Goal: Information Seeking & Learning: Learn about a topic

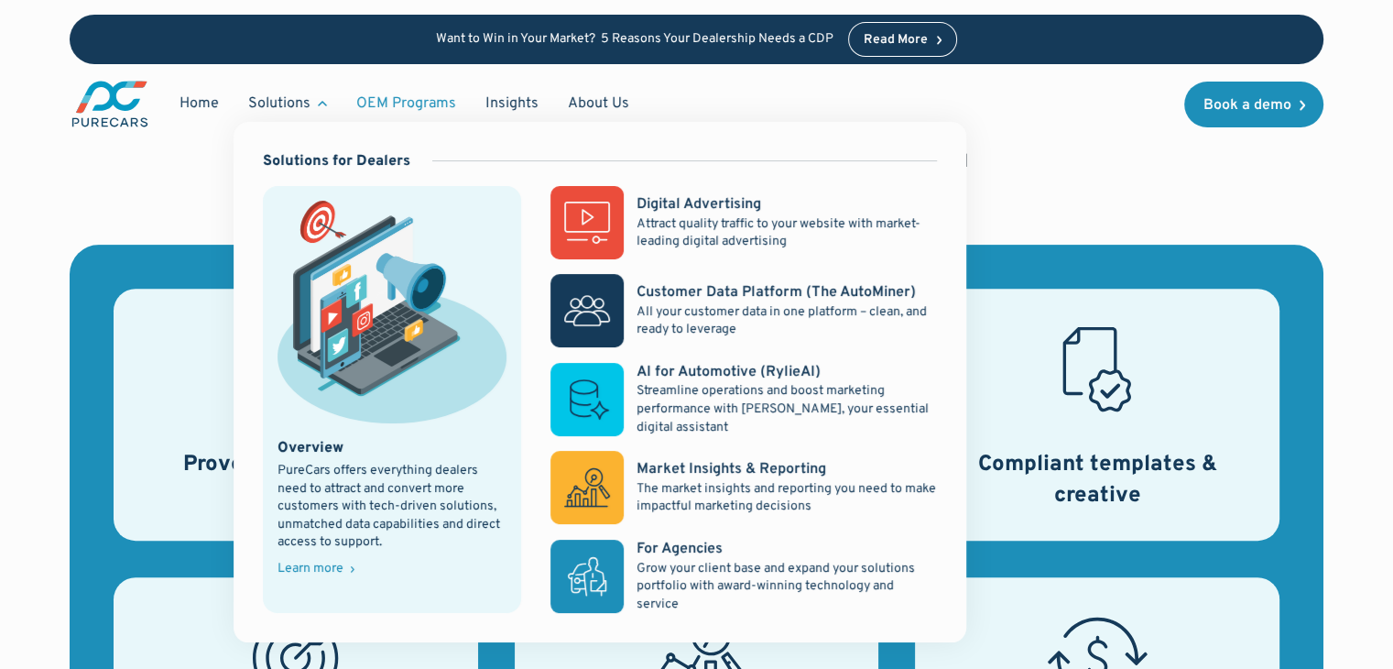
scroll to position [621, 0]
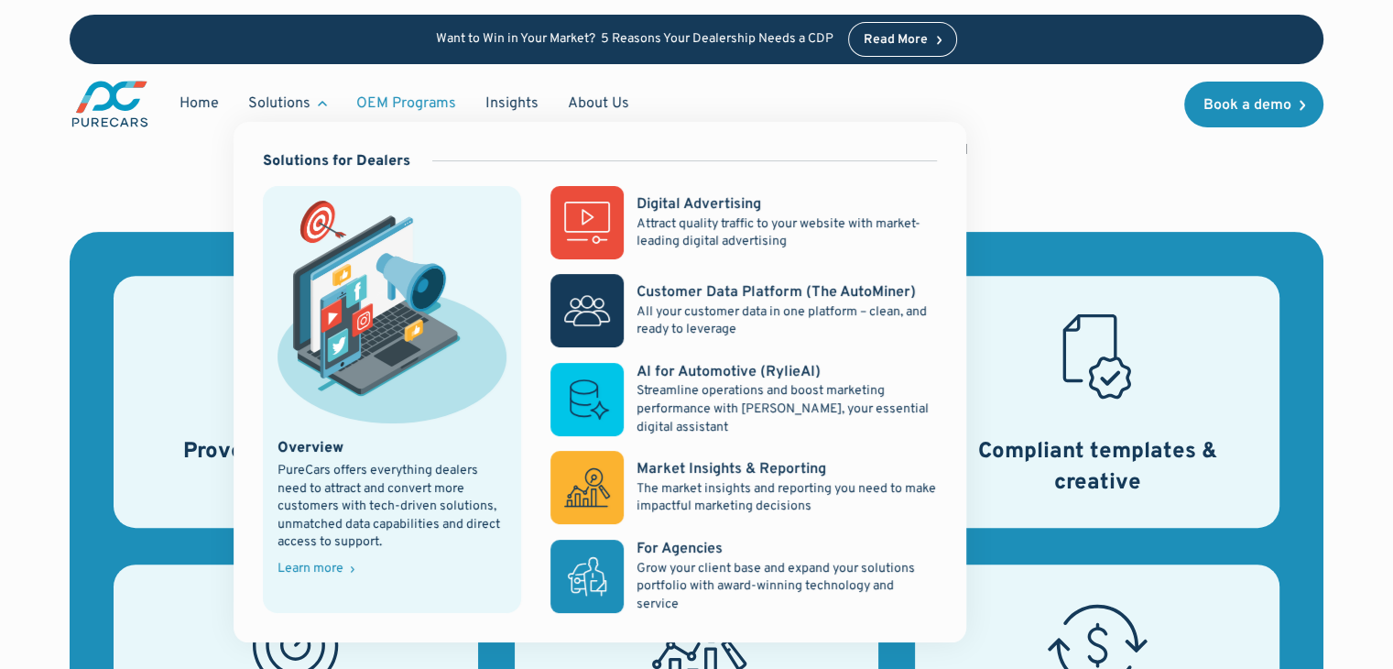
click at [429, 96] on link "OEM Programs" at bounding box center [406, 103] width 129 height 35
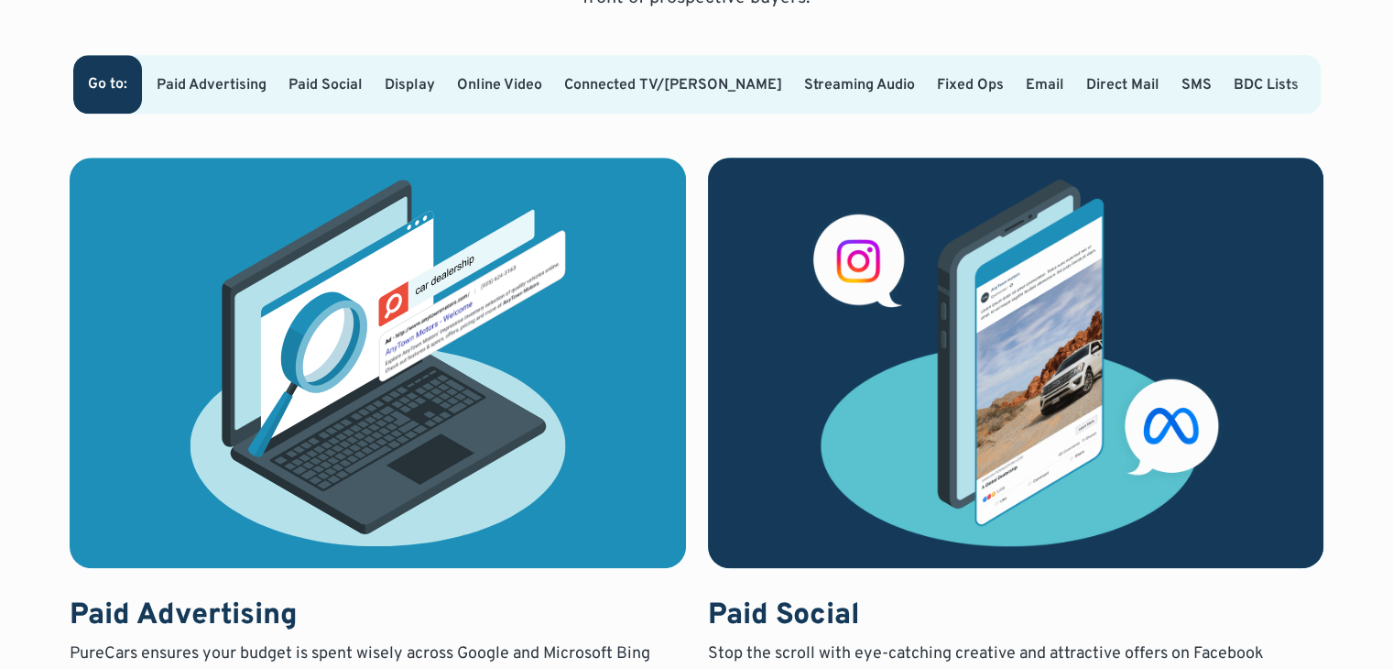
scroll to position [1280, 0]
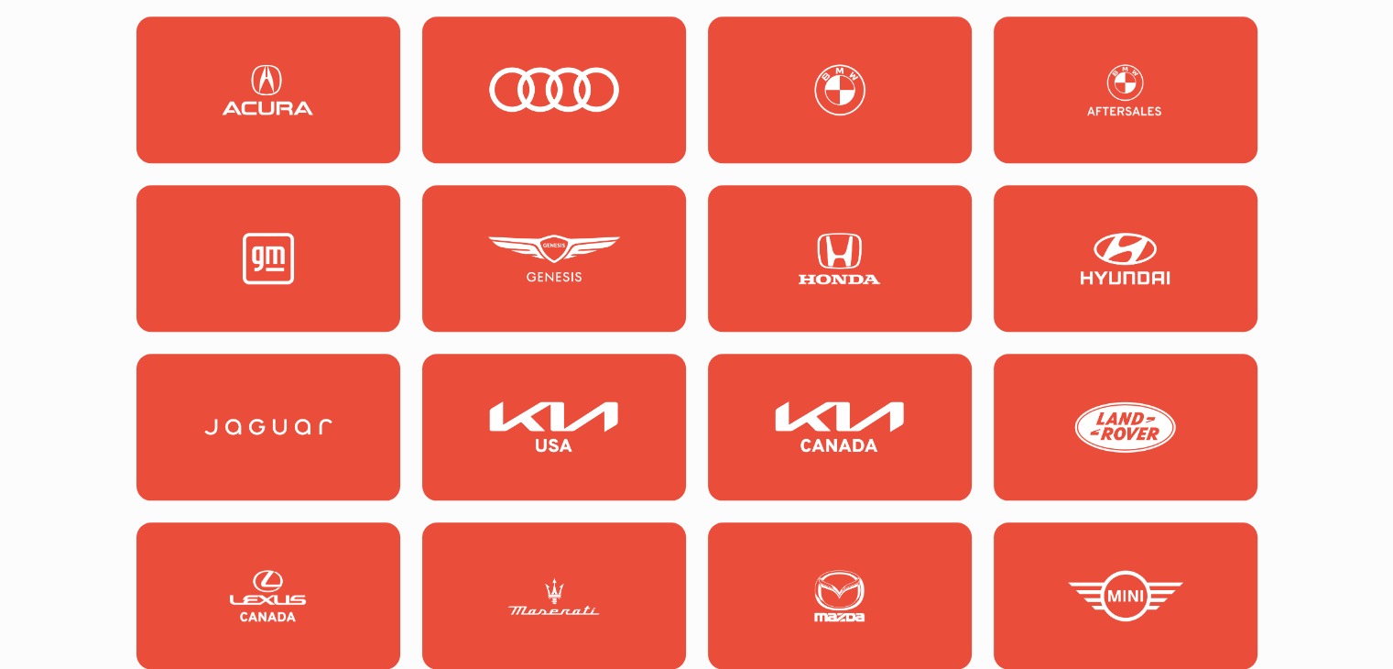
scroll to position [1837, 0]
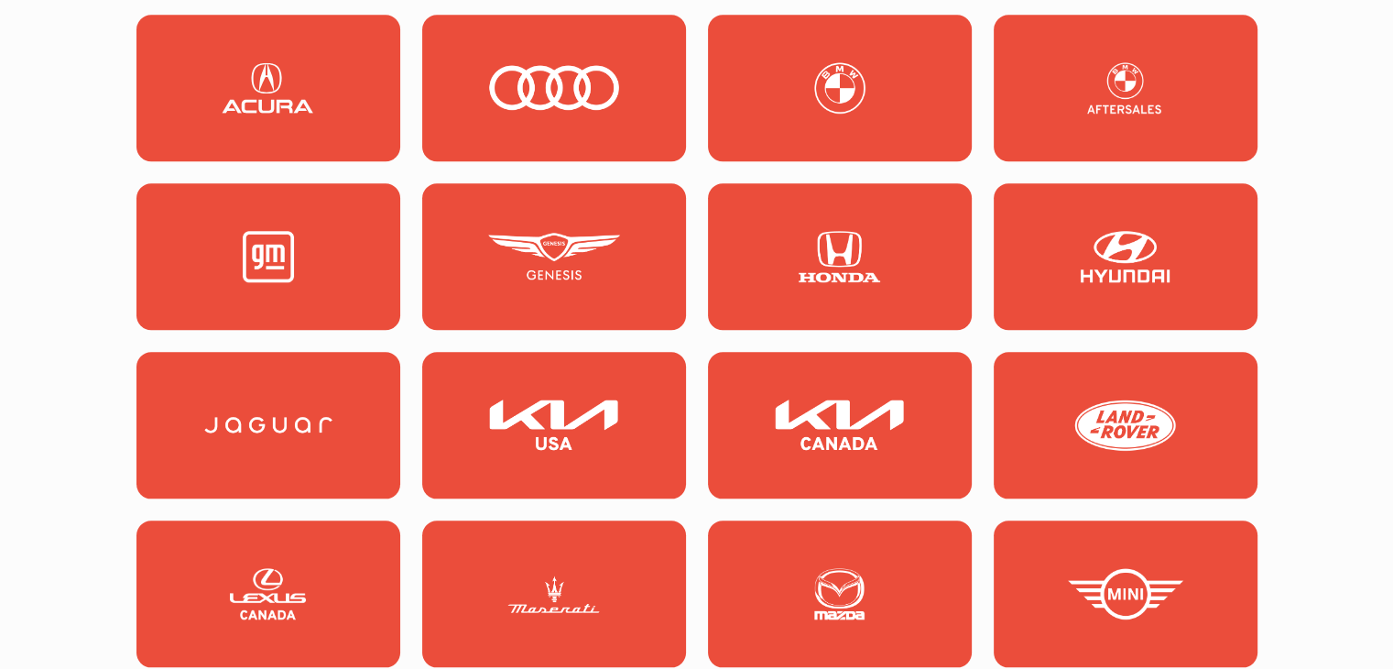
click at [528, 240] on img at bounding box center [554, 256] width 132 height 51
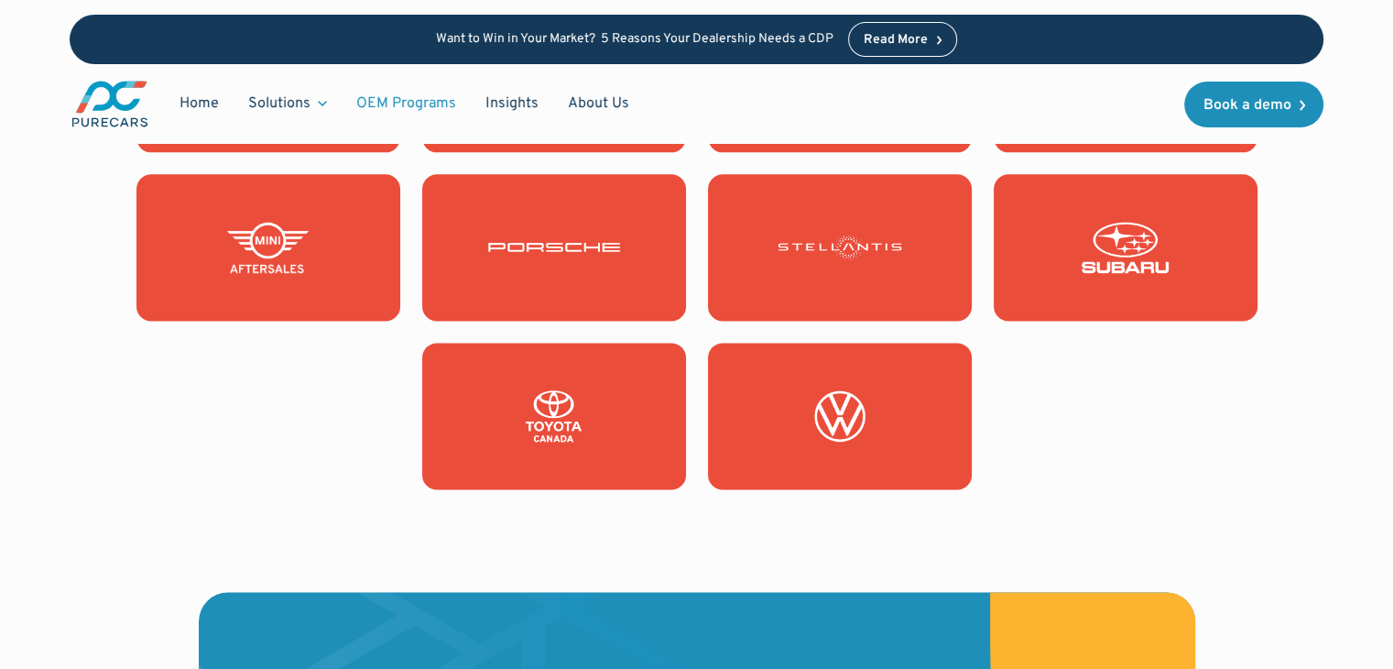
scroll to position [2209, 0]
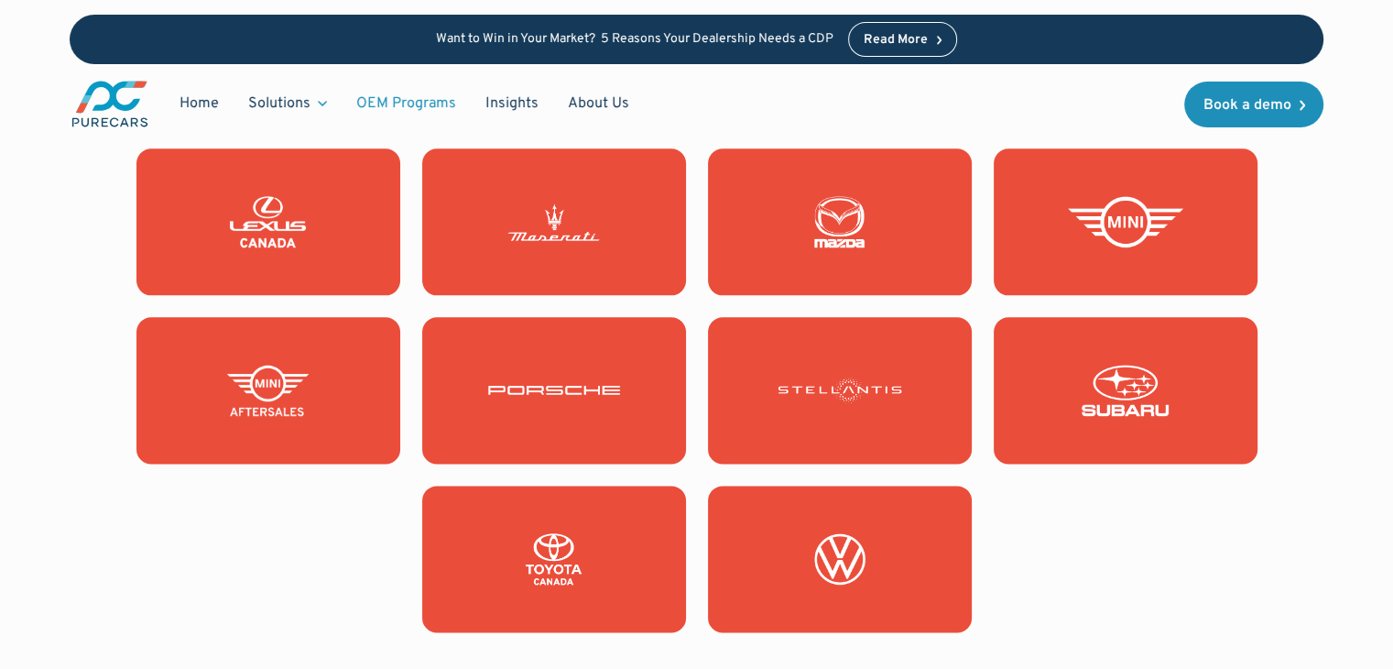
click at [821, 212] on img at bounding box center [840, 221] width 132 height 51
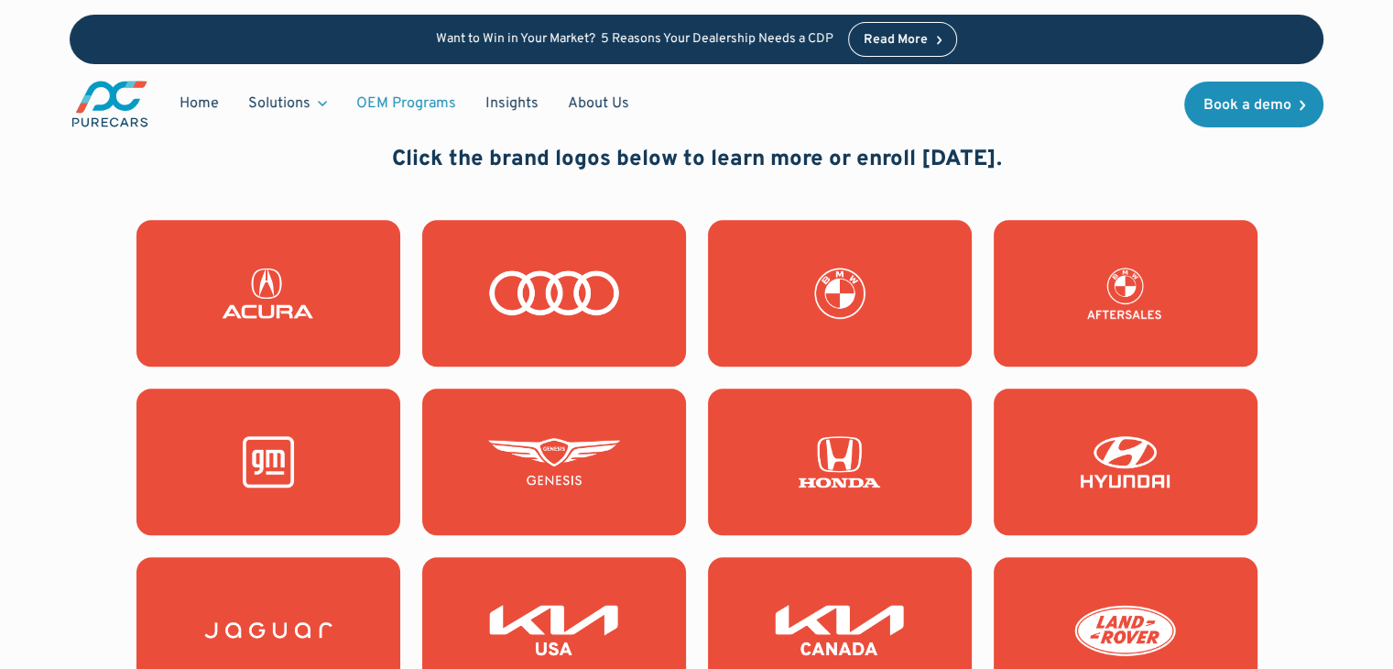
scroll to position [1622, 0]
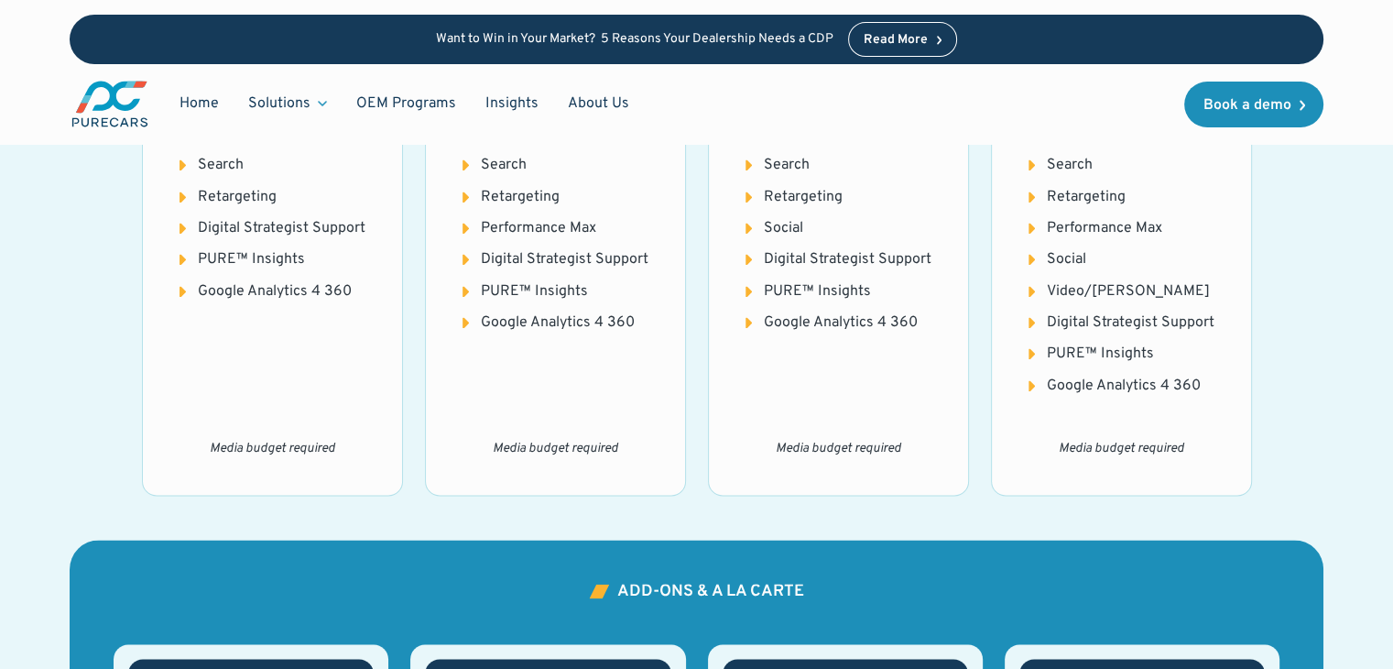
scroll to position [2440, 0]
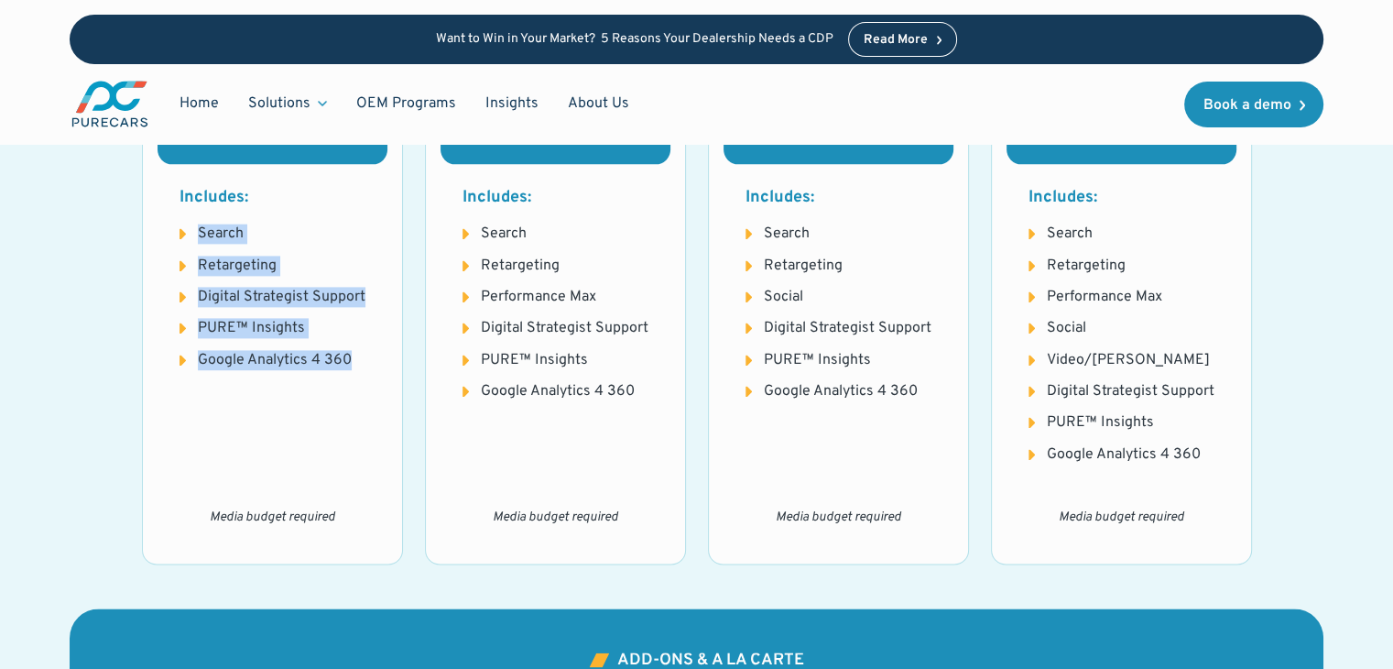
drag, startPoint x: 397, startPoint y: 199, endPoint x: 362, endPoint y: 378, distance: 182.9
click at [362, 378] on div "Genesis Base Includes: Search Retargeting Digital Strategist Support PURE™ Insi…" at bounding box center [272, 323] width 261 height 482
click at [362, 378] on div "Includes: Search Retargeting Digital Strategist Support PURE™ Insights Google A…" at bounding box center [273, 278] width 230 height 228
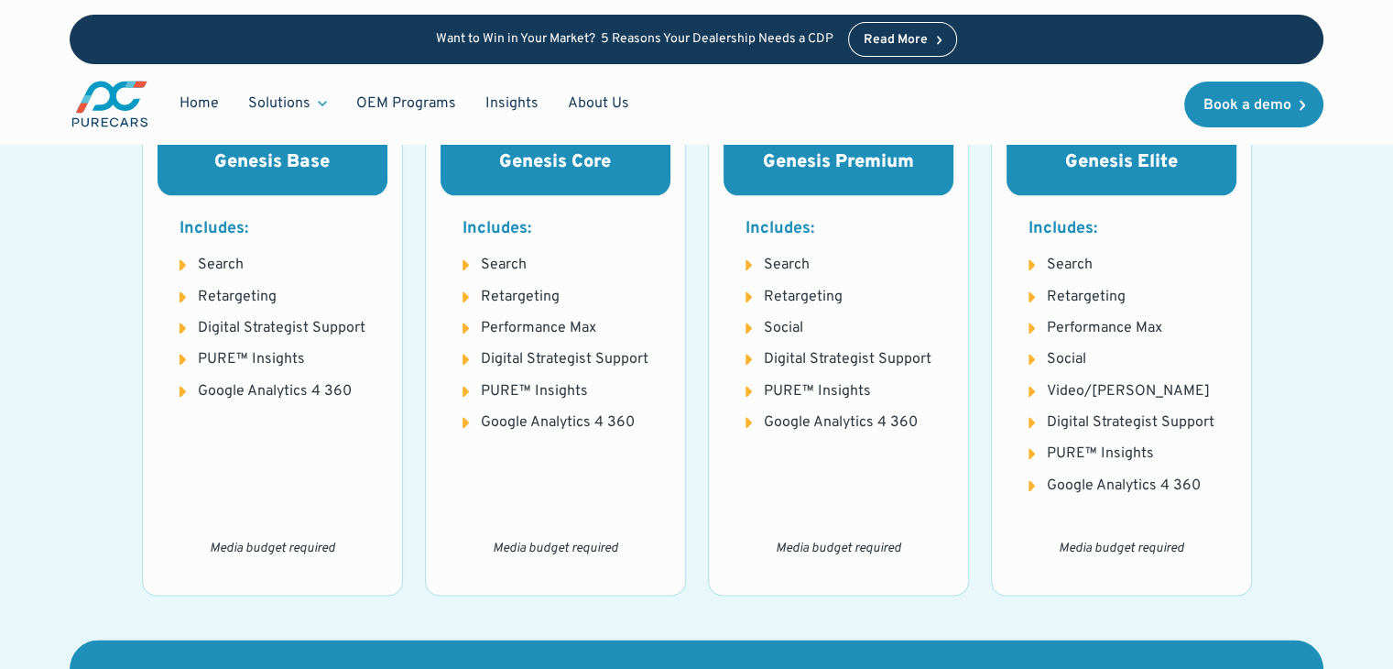
scroll to position [2396, 0]
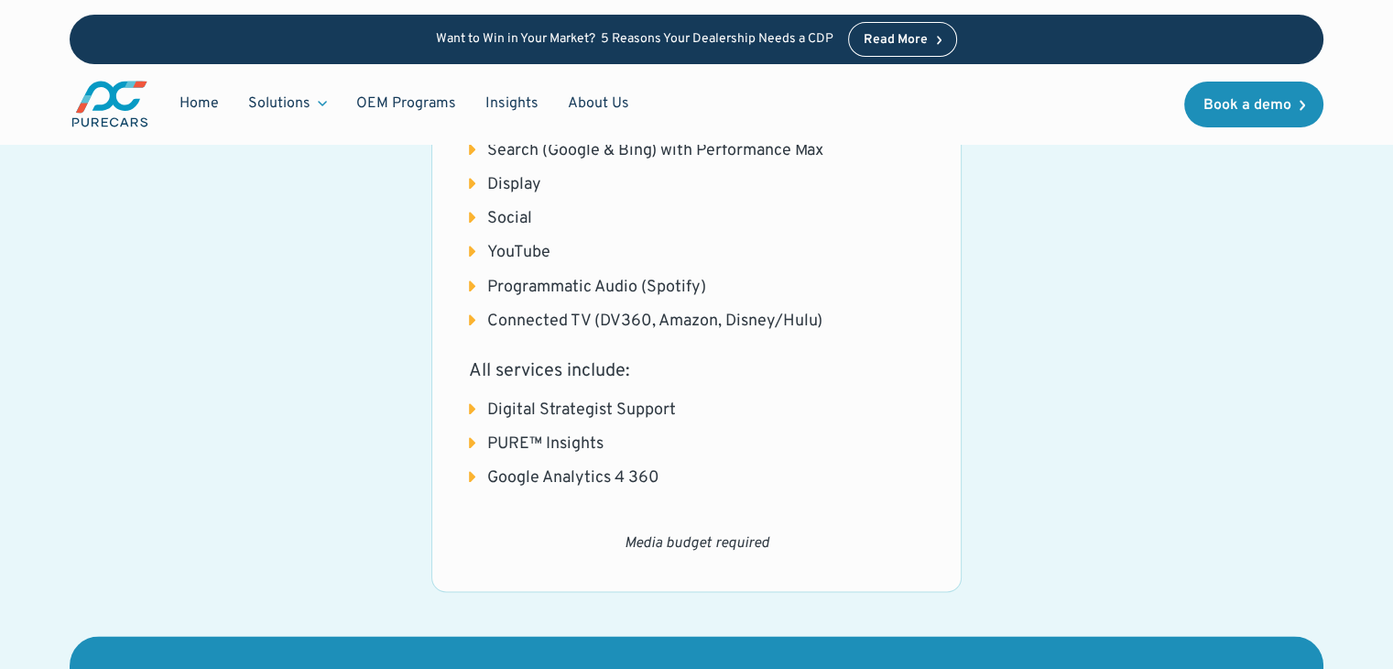
scroll to position [2116, 0]
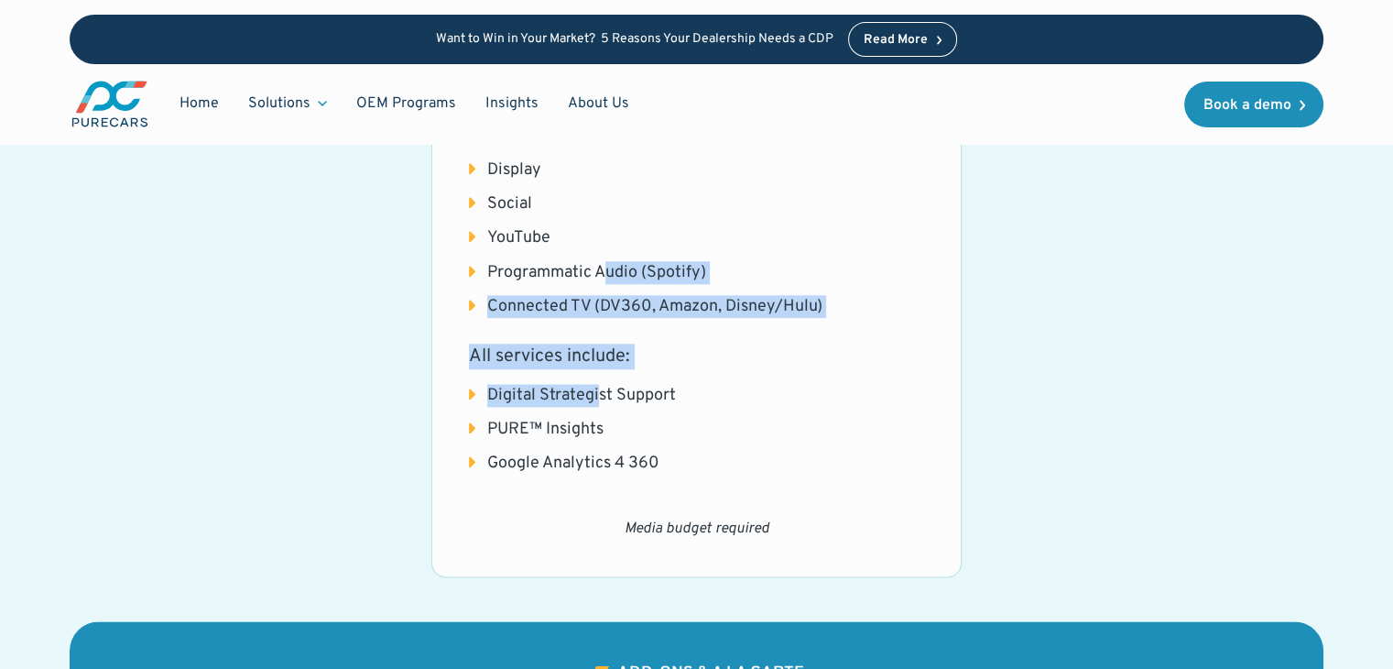
drag, startPoint x: 601, startPoint y: 258, endPoint x: 595, endPoint y: 376, distance: 118.3
click at [595, 376] on div "Choose from any of the following advertising options: Search (Google & Bing) wi…" at bounding box center [696, 279] width 455 height 391
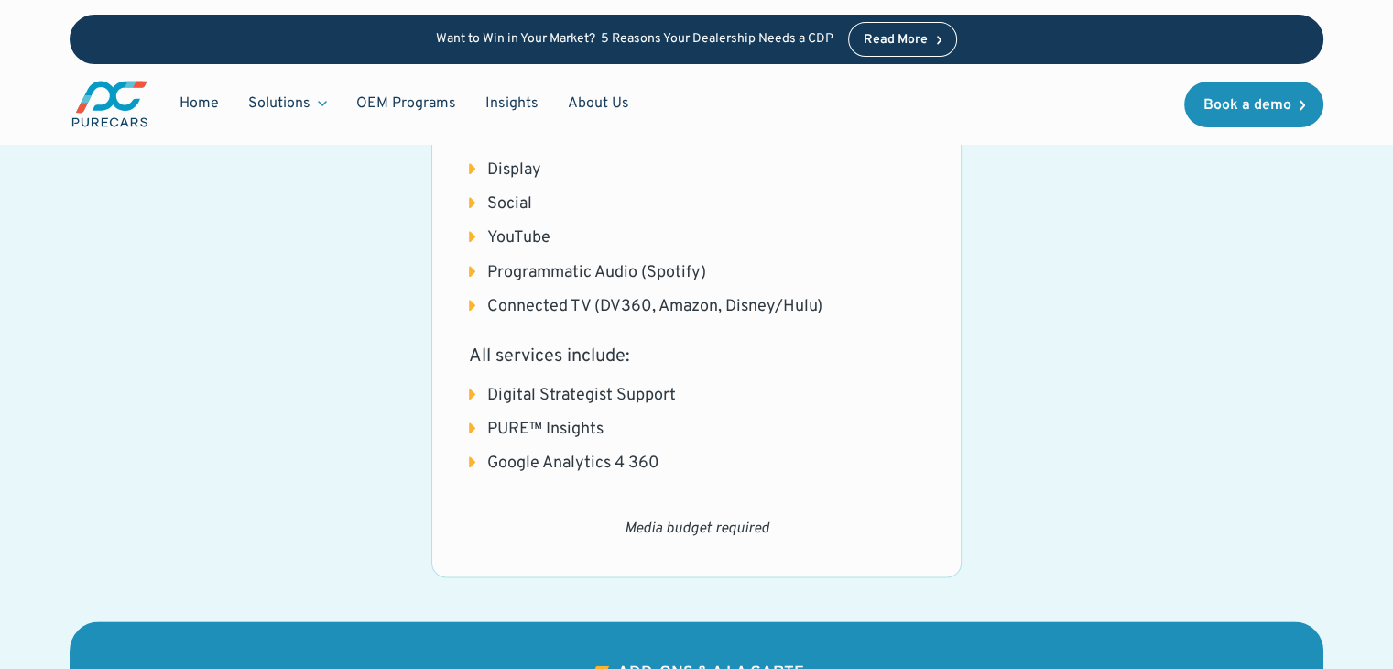
scroll to position [2066, 0]
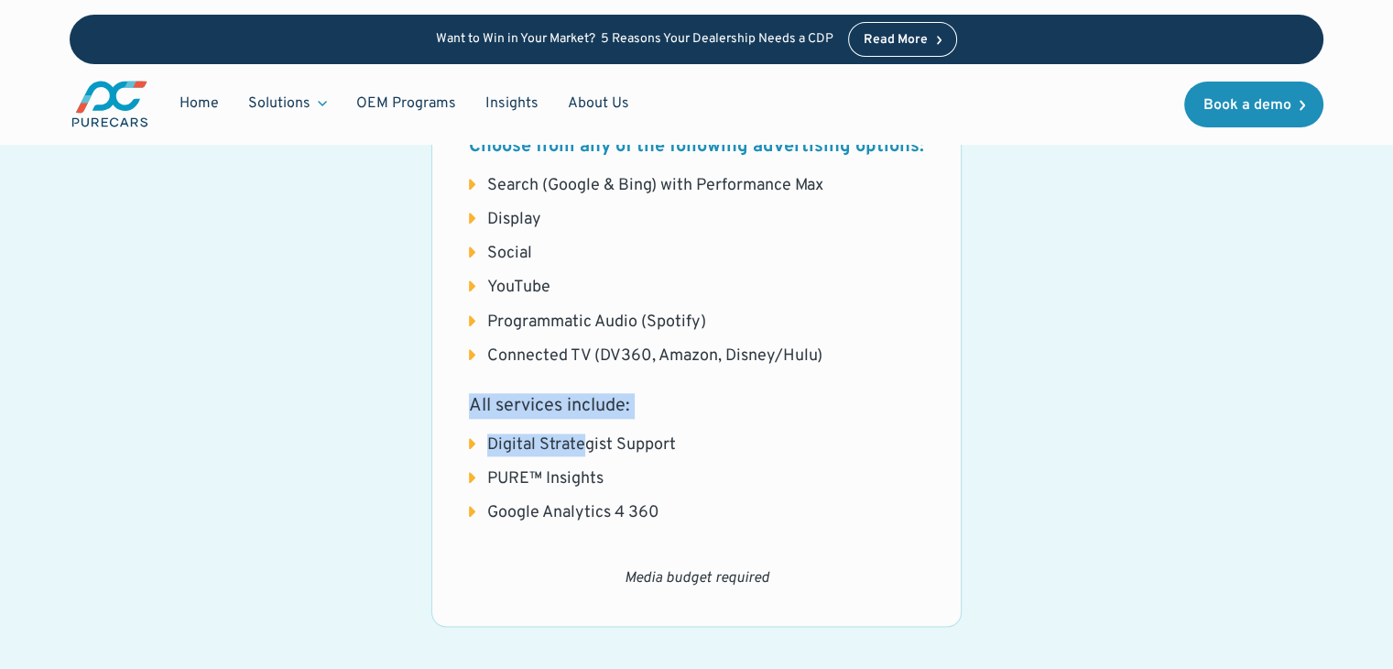
drag, startPoint x: 595, startPoint y: 376, endPoint x: 586, endPoint y: 455, distance: 79.3
click at [586, 455] on div "Choose from any of the following advertising options: Search (Google & Bing) wi…" at bounding box center [696, 329] width 455 height 391
click at [586, 455] on li "Digital Strategist Support" at bounding box center [696, 444] width 455 height 23
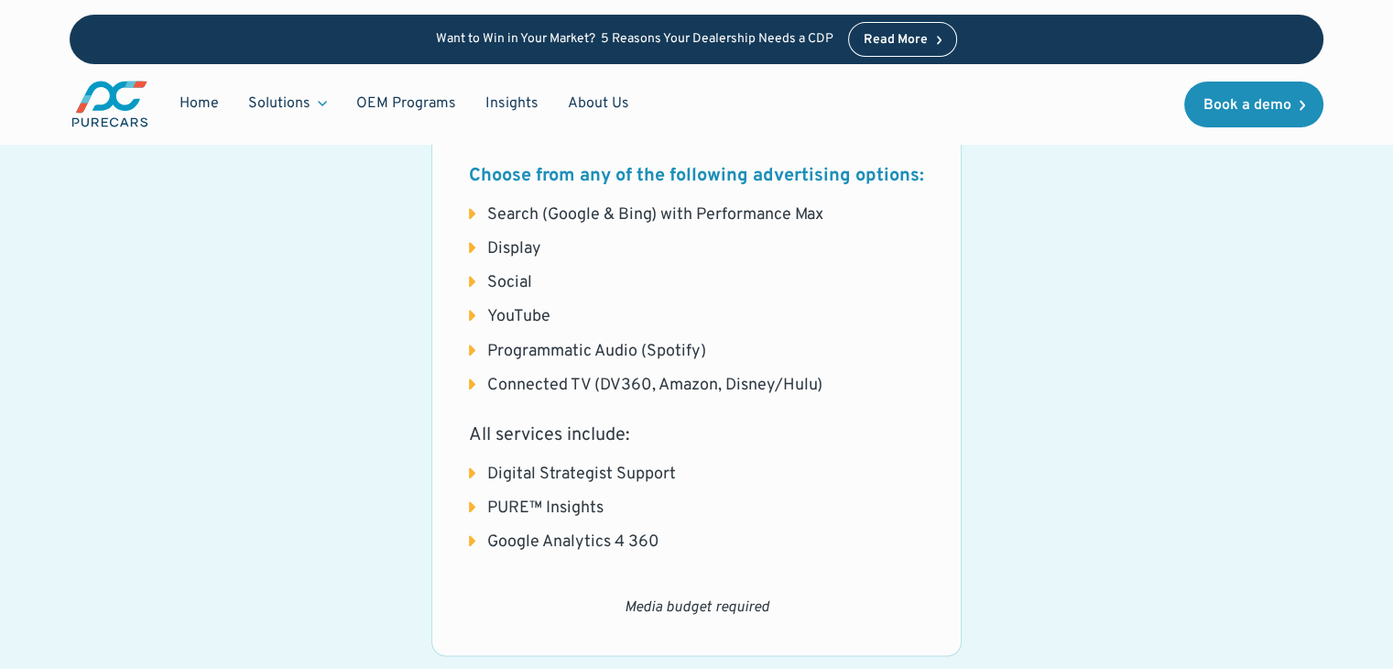
scroll to position [2036, 0]
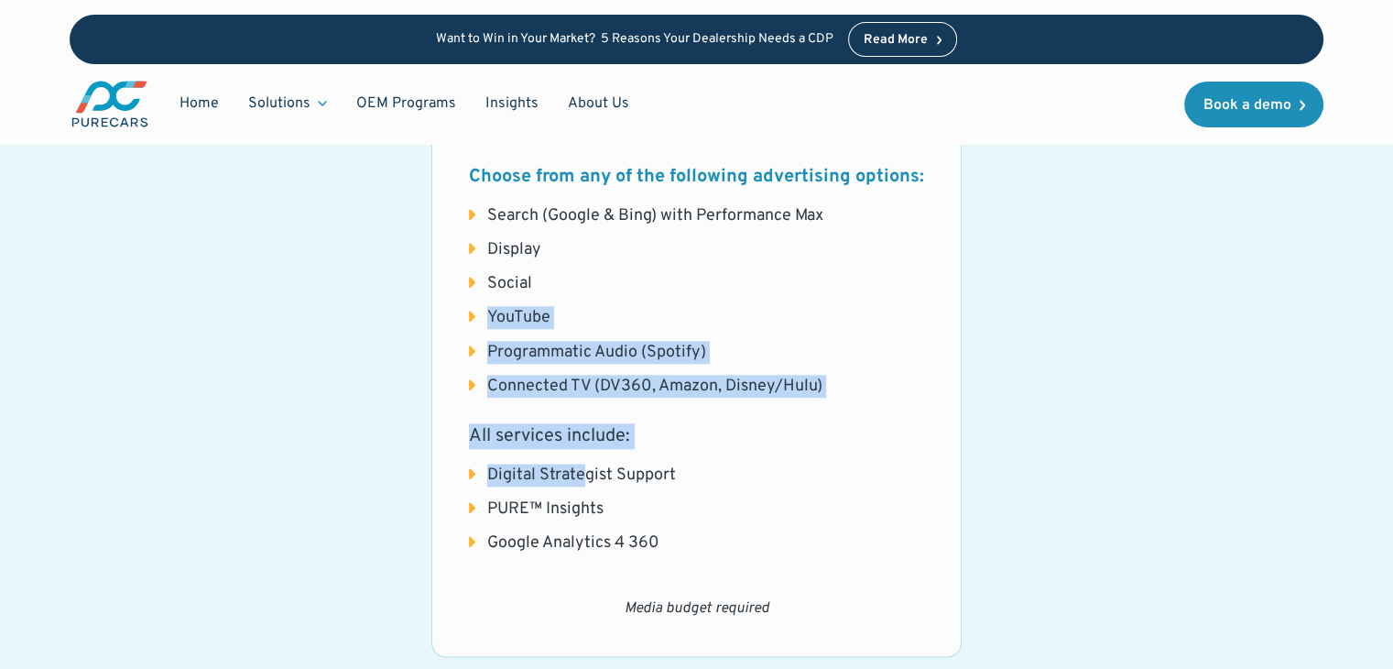
drag, startPoint x: 586, startPoint y: 455, endPoint x: 653, endPoint y: 265, distance: 201.9
click at [653, 265] on div "Choose from any of the following advertising options: Search (Google & Bing) wi…" at bounding box center [696, 359] width 455 height 391
click at [653, 265] on ul "Search (Google & Bing) with Performance Max Display Social YouTube Programmatic…" at bounding box center [696, 300] width 455 height 193
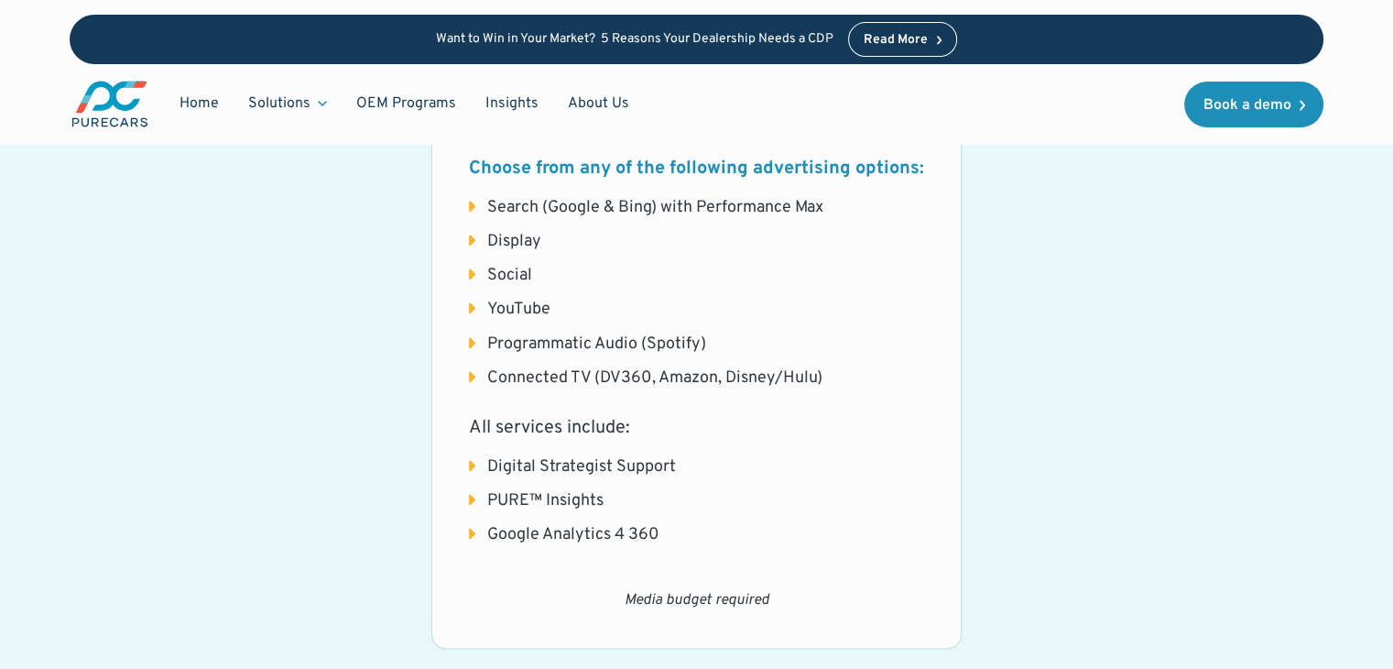
scroll to position [2030, 0]
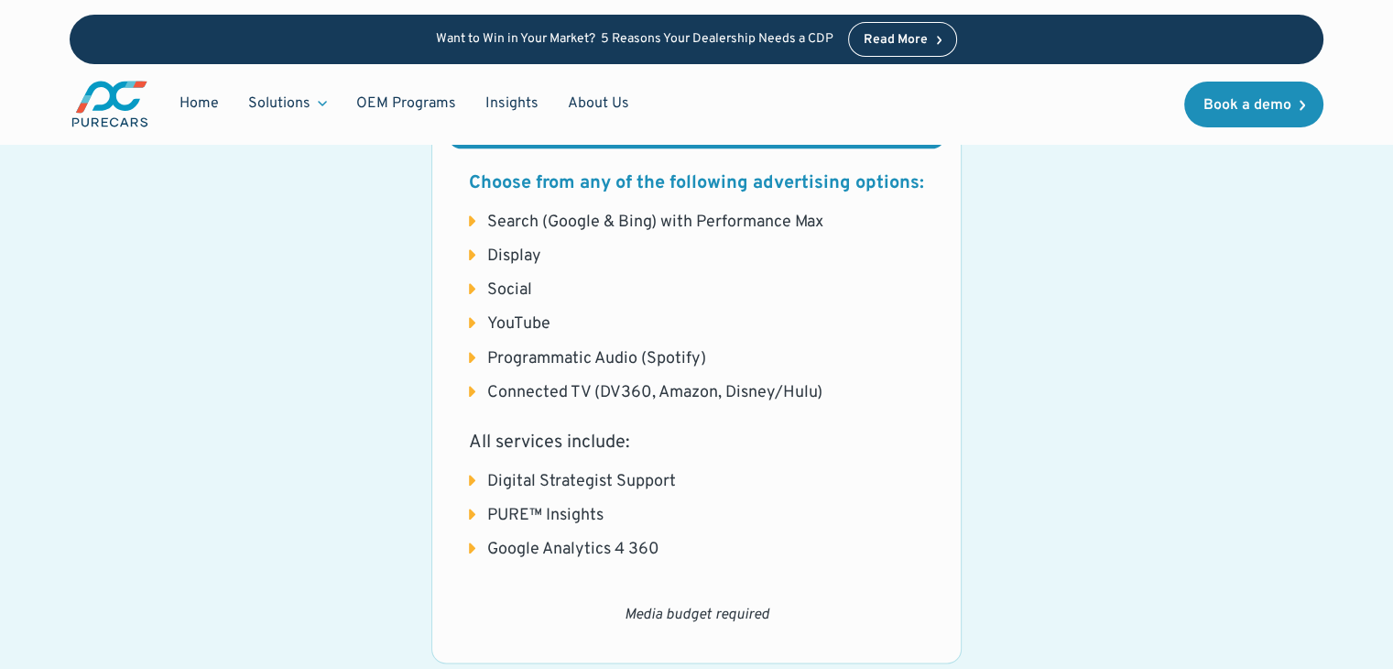
click at [616, 387] on li "Connected TV (DV360, Amazon, Disney/Hulu)" at bounding box center [696, 392] width 455 height 23
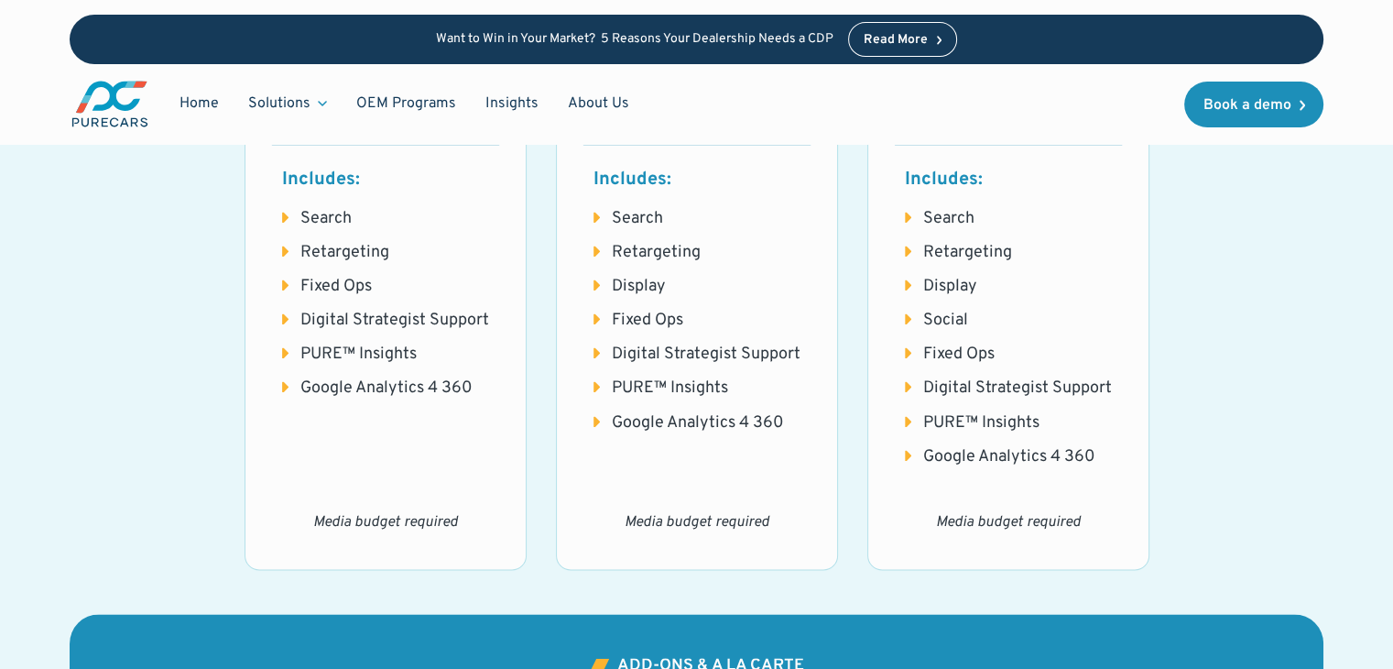
scroll to position [2418, 0]
drag, startPoint x: 601, startPoint y: 354, endPoint x: 605, endPoint y: 470, distance: 116.4
click at [605, 470] on div "GM Plus Includes: Search Retargeting Display Fixed Ops Digital Strategist Suppo…" at bounding box center [697, 311] width 282 height 516
